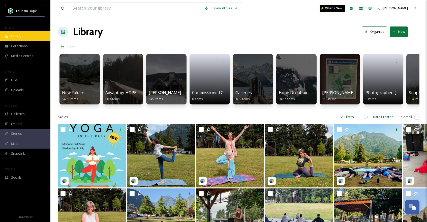
click at [32, 38] on div "Library" at bounding box center [25, 36] width 50 height 10
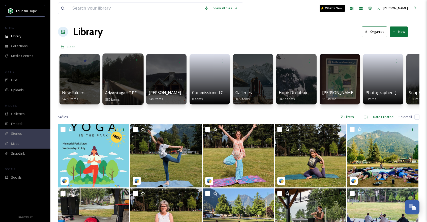
click at [127, 81] on div at bounding box center [122, 78] width 41 height 51
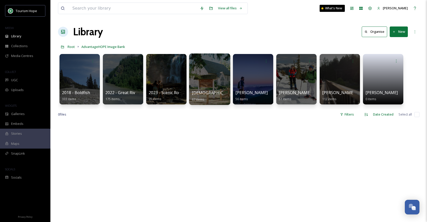
click at [212, 86] on div at bounding box center [209, 78] width 41 height 51
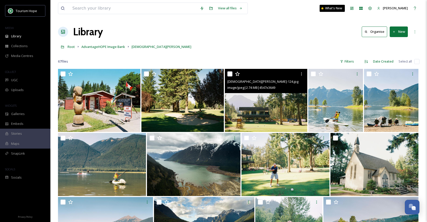
click at [262, 115] on img at bounding box center [266, 100] width 82 height 63
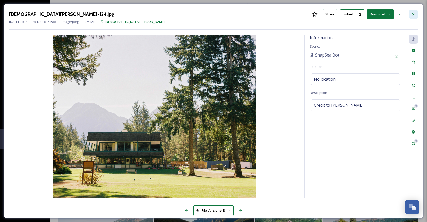
click at [413, 12] on icon at bounding box center [414, 14] width 4 height 4
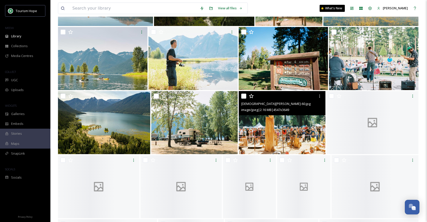
scroll to position [236, 0]
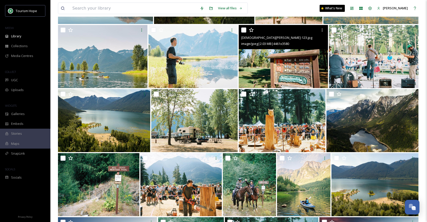
click at [299, 64] on img at bounding box center [283, 56] width 89 height 63
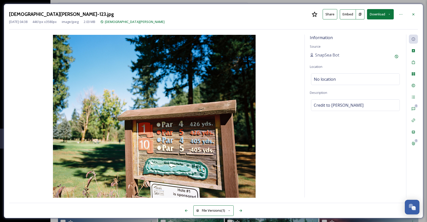
click at [383, 15] on button "Download" at bounding box center [380, 14] width 27 height 10
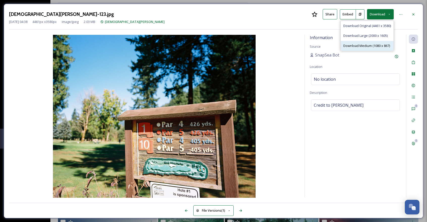
click at [367, 44] on span "Download Medium (1080 x 867)" at bounding box center [367, 45] width 47 height 5
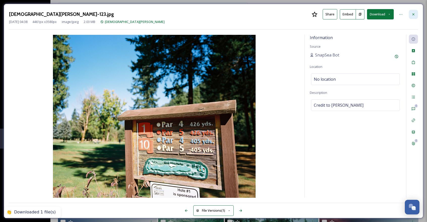
click at [413, 14] on icon at bounding box center [414, 14] width 2 height 2
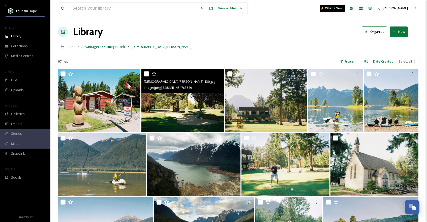
click at [193, 112] on img at bounding box center [183, 100] width 82 height 63
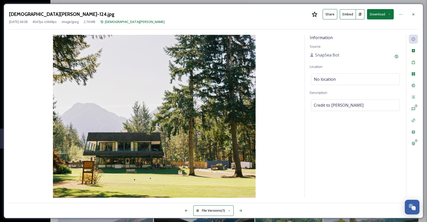
click at [381, 13] on button "Download" at bounding box center [380, 14] width 27 height 10
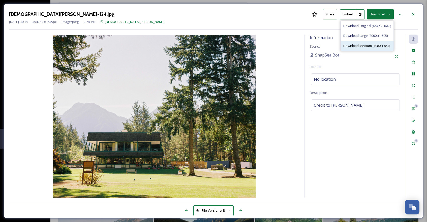
click at [378, 44] on span "Download Medium (1080 x 867)" at bounding box center [367, 45] width 47 height 5
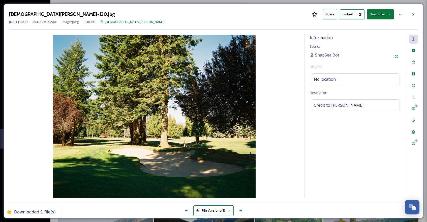
click at [387, 16] on button "Download" at bounding box center [380, 14] width 27 height 10
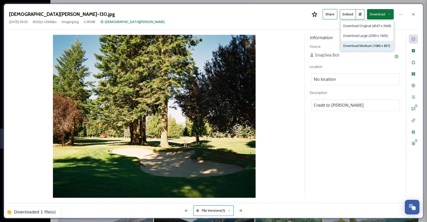
click at [379, 47] on span "Download Medium (1080 x 867)" at bounding box center [367, 45] width 47 height 5
